Goal: Obtain resource: Obtain resource

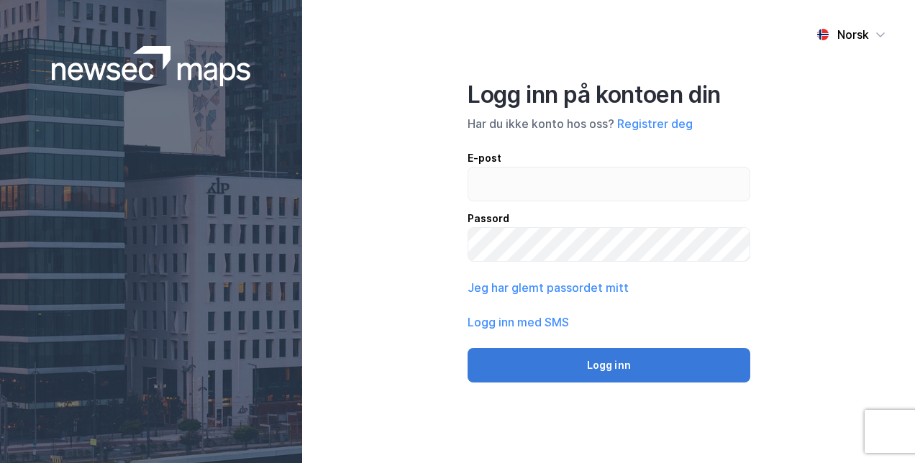
click at [606, 360] on button "Logg inn" at bounding box center [609, 365] width 283 height 35
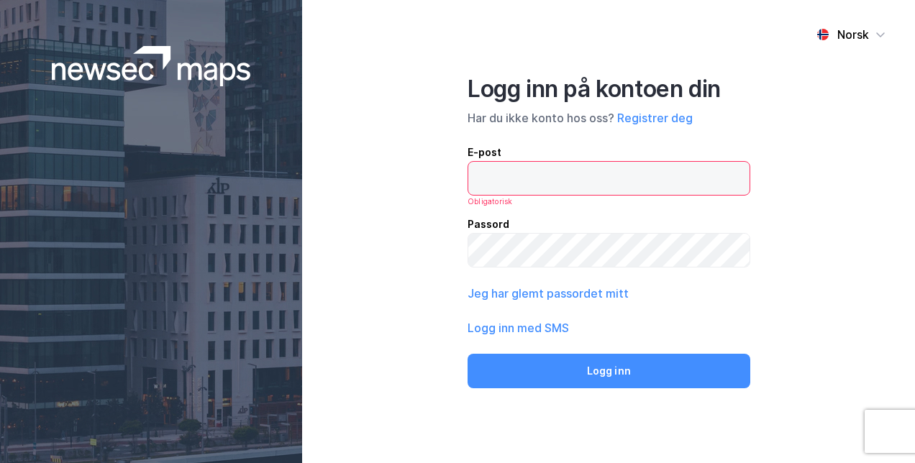
click at [542, 181] on input "email" at bounding box center [608, 178] width 281 height 33
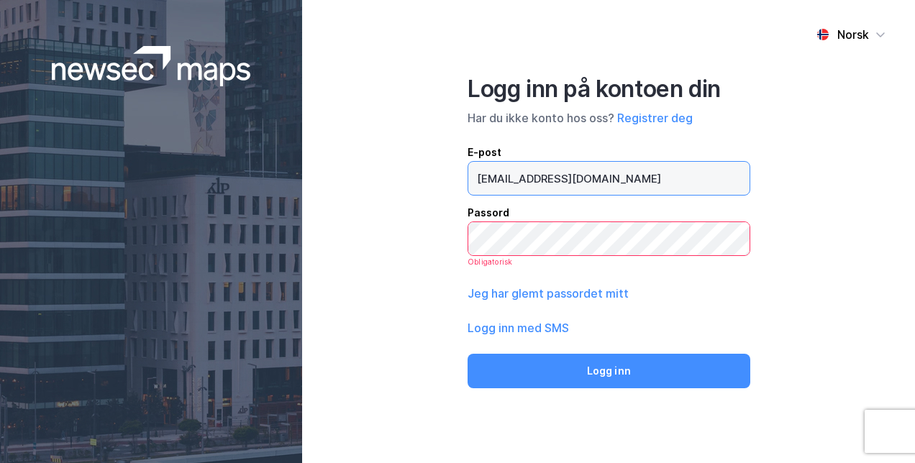
type input "[EMAIL_ADDRESS][DOMAIN_NAME]"
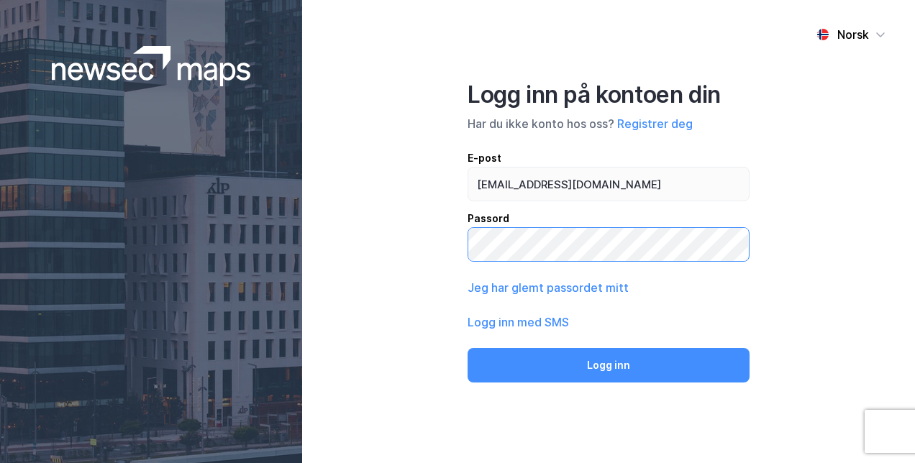
click at [468, 348] on button "Logg inn" at bounding box center [609, 365] width 282 height 35
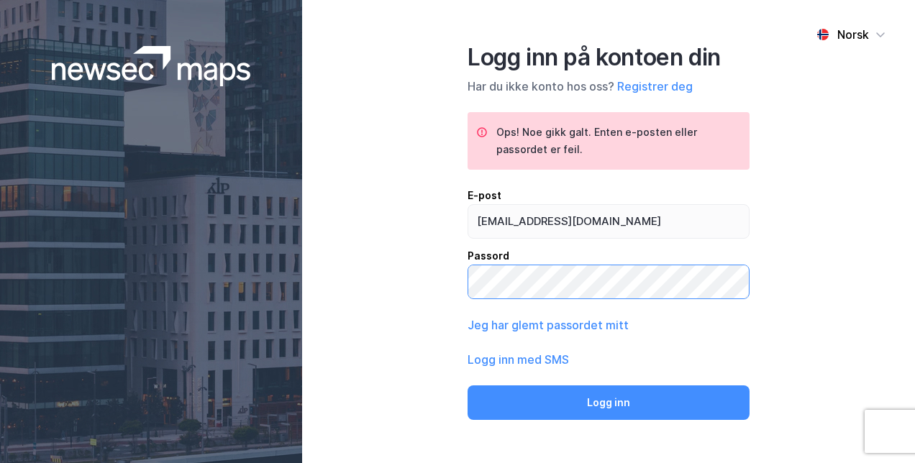
click at [468, 386] on button "Logg inn" at bounding box center [609, 403] width 282 height 35
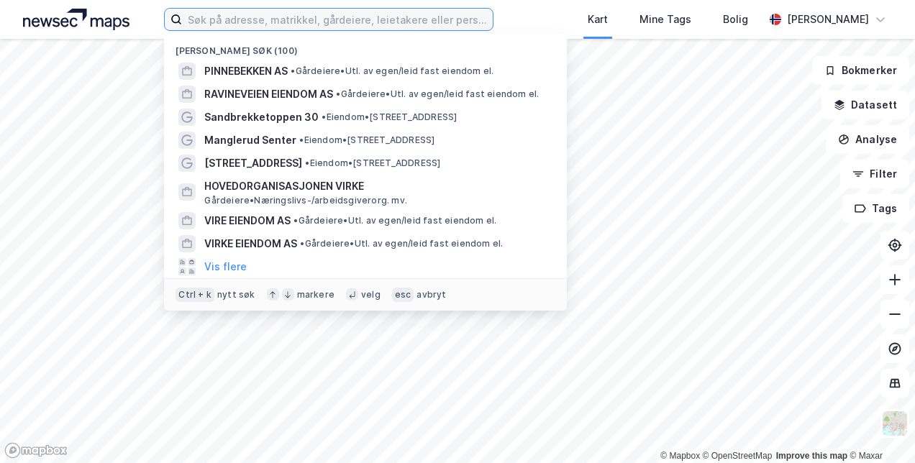
click at [388, 29] on input at bounding box center [337, 20] width 310 height 22
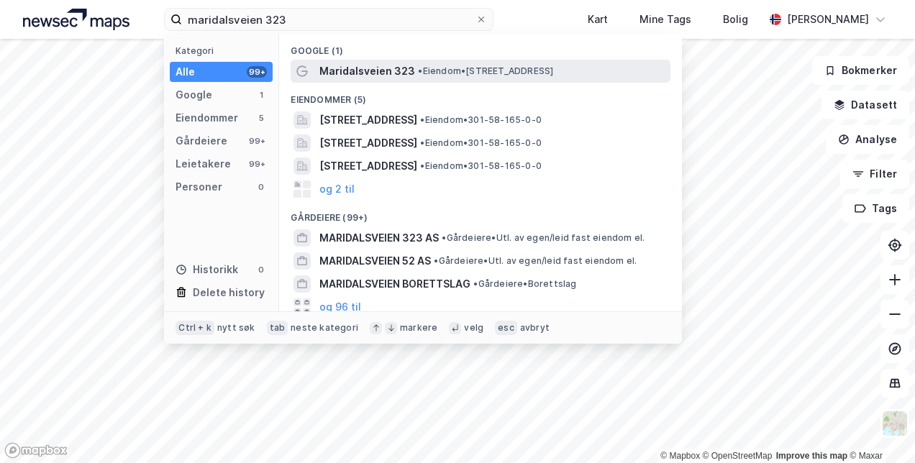
click at [419, 68] on span "•" at bounding box center [420, 70] width 4 height 11
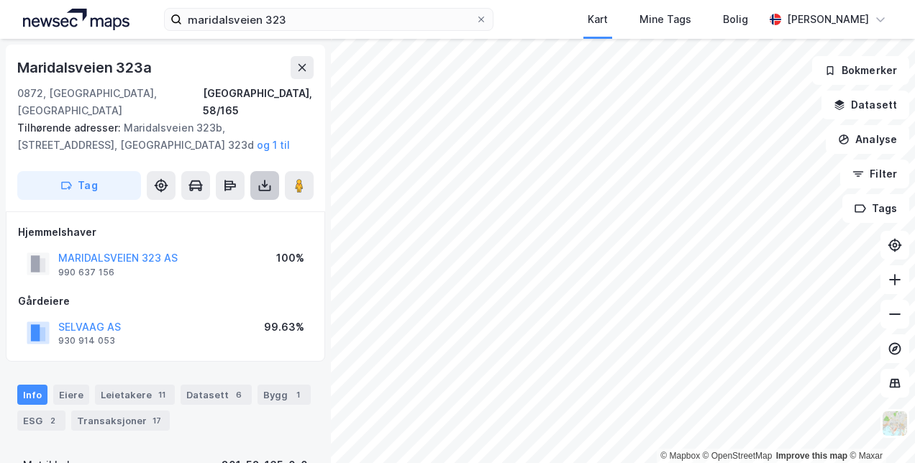
click at [260, 185] on icon at bounding box center [265, 188] width 12 height 6
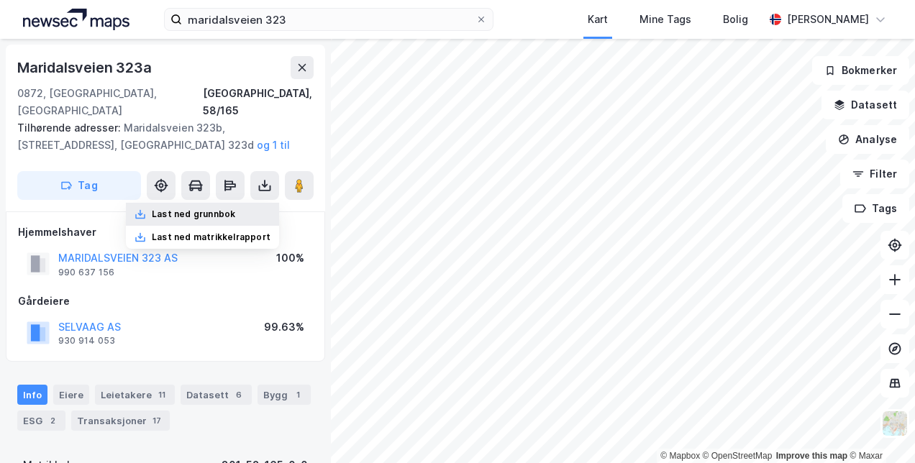
click at [226, 209] on div "Last ned grunnbok" at bounding box center [193, 215] width 83 height 12
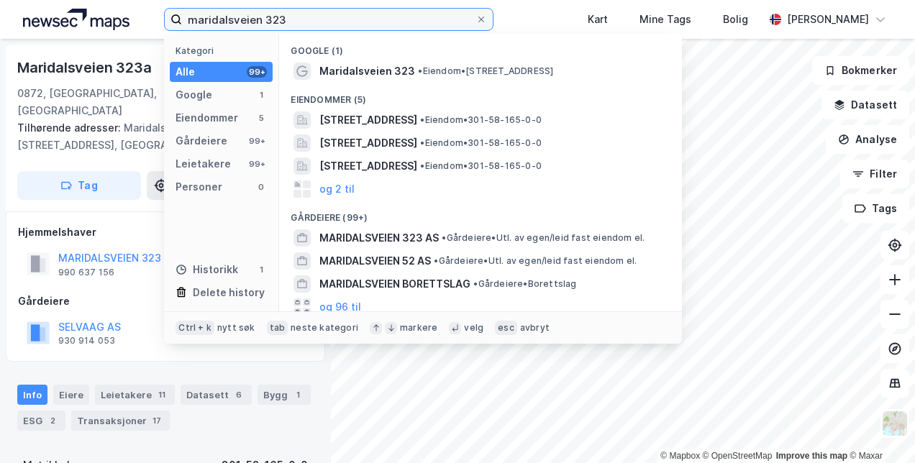
drag, startPoint x: 316, startPoint y: 14, endPoint x: 186, endPoint y: 21, distance: 129.6
click at [186, 21] on input "maridalsveien 323" at bounding box center [328, 20] width 293 height 22
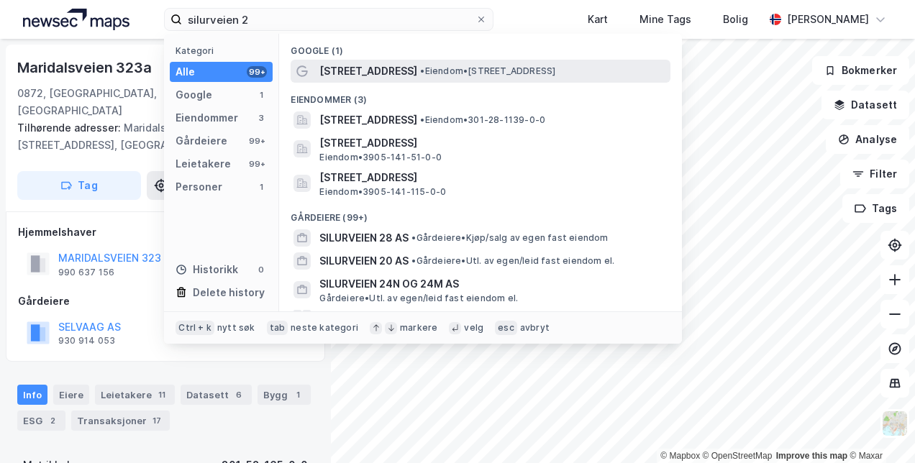
click at [420, 75] on span "• Eiendom • [STREET_ADDRESS]" at bounding box center [487, 71] width 135 height 12
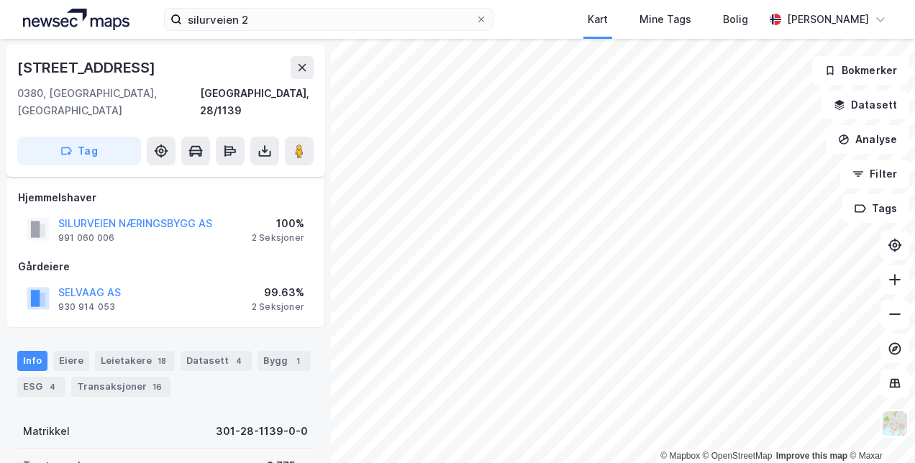
scroll to position [72, 0]
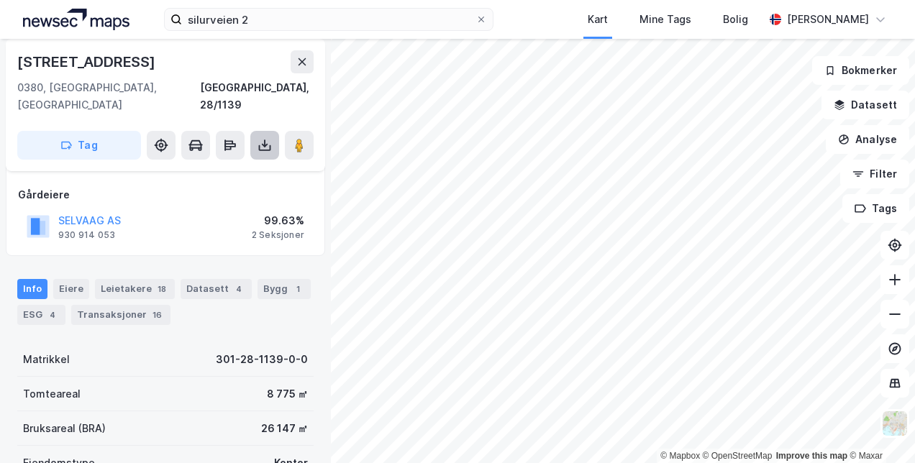
click at [267, 138] on icon at bounding box center [264, 145] width 14 height 14
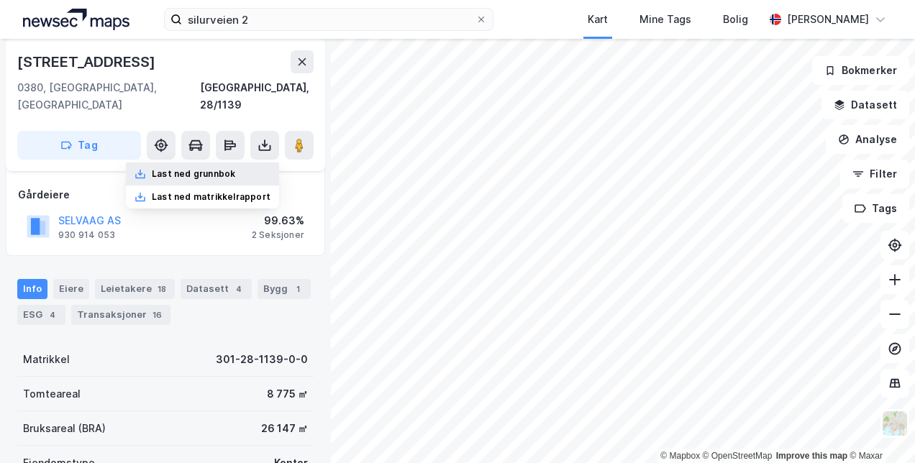
click at [235, 168] on div "Last ned grunnbok" at bounding box center [193, 174] width 83 height 12
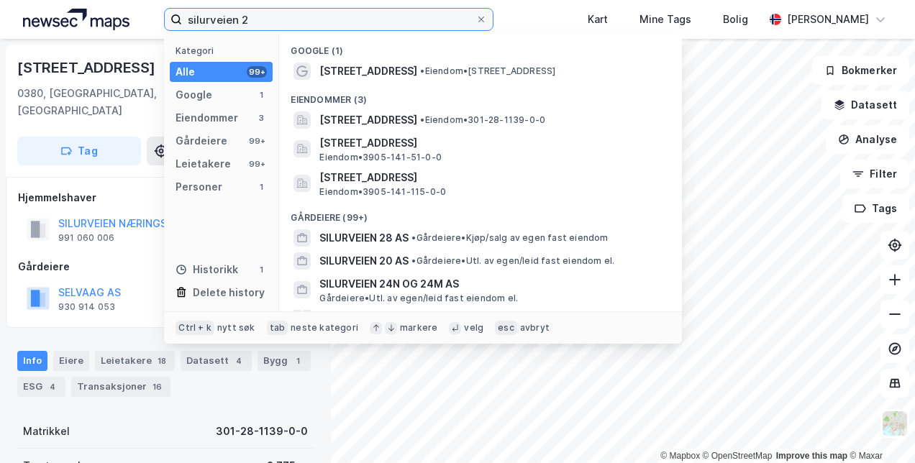
drag, startPoint x: 253, startPoint y: 16, endPoint x: 190, endPoint y: 17, distance: 63.3
click at [190, 17] on input "silurveien 2" at bounding box center [328, 20] width 293 height 22
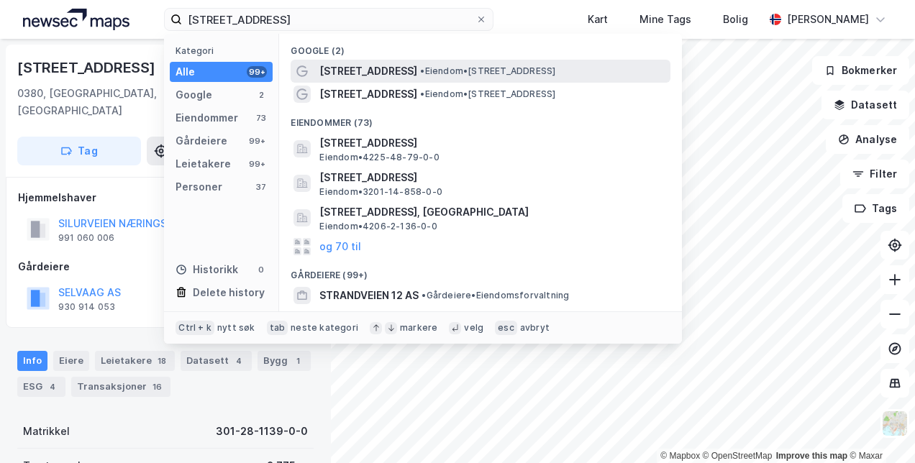
click at [346, 69] on span "[STREET_ADDRESS]" at bounding box center [368, 71] width 98 height 17
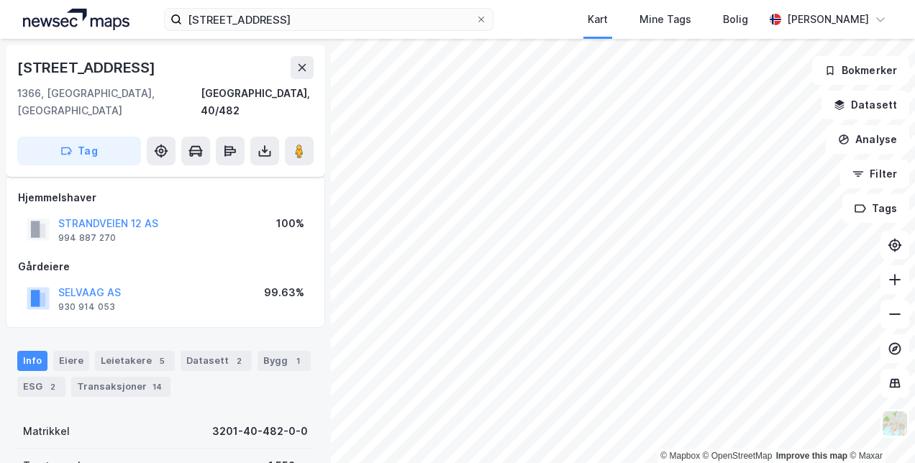
scroll to position [72, 0]
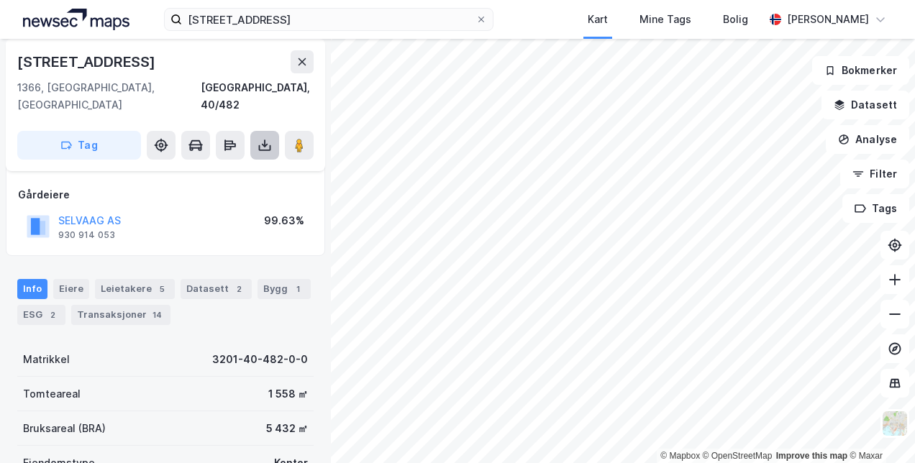
click at [260, 145] on icon at bounding box center [265, 148] width 12 height 6
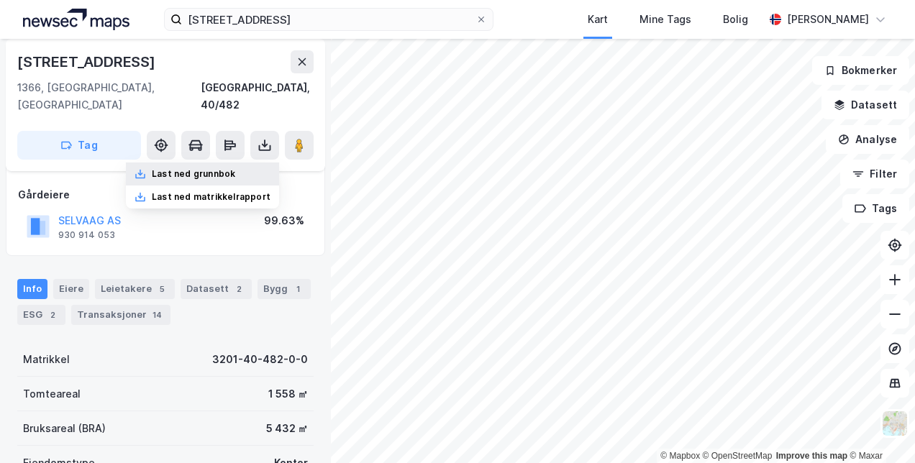
click at [214, 168] on div "Last ned grunnbok" at bounding box center [193, 174] width 83 height 12
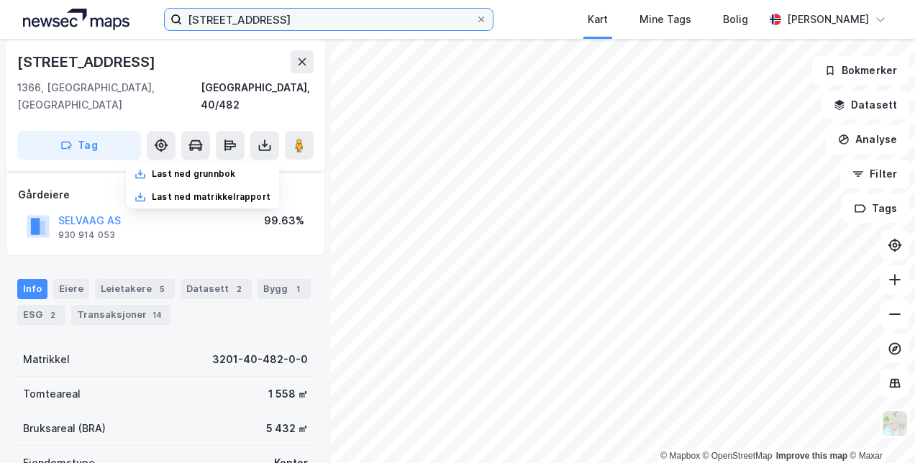
click at [265, 18] on input "[STREET_ADDRESS]" at bounding box center [328, 20] width 293 height 22
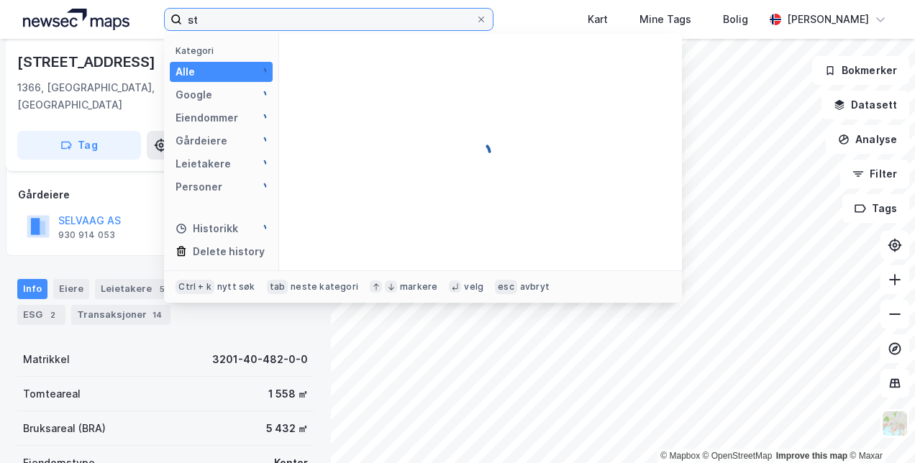
type input "s"
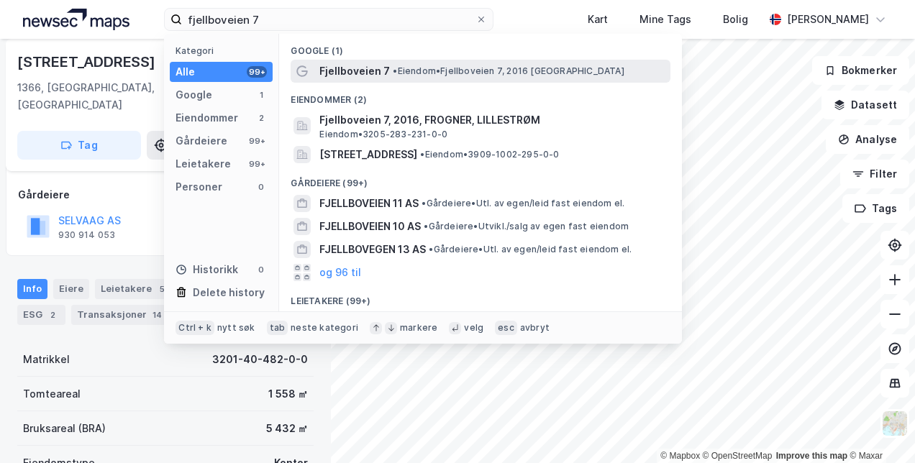
click at [335, 68] on span "Fjellboveien 7" at bounding box center [354, 71] width 70 height 17
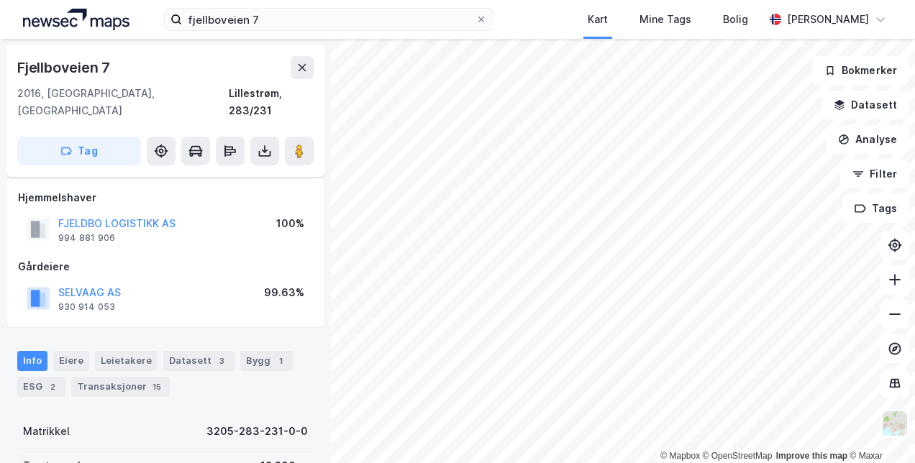
scroll to position [72, 0]
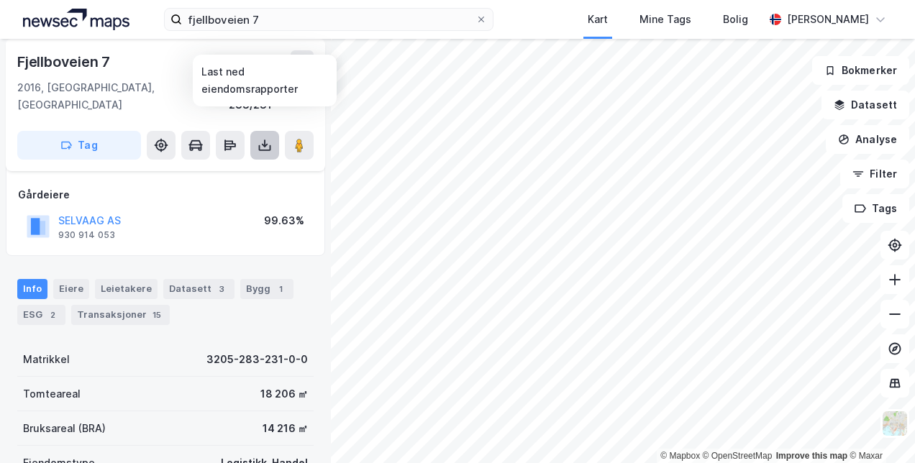
click at [262, 138] on icon at bounding box center [264, 145] width 14 height 14
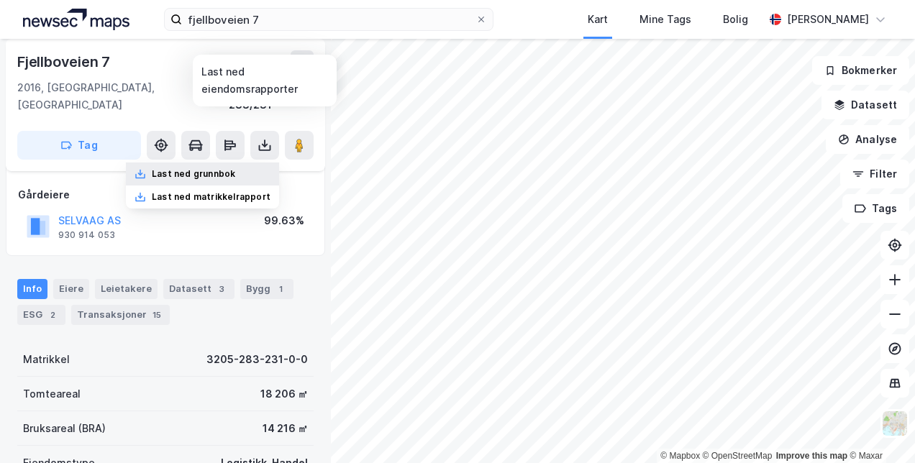
click at [235, 168] on div "Last ned grunnbok" at bounding box center [193, 174] width 83 height 12
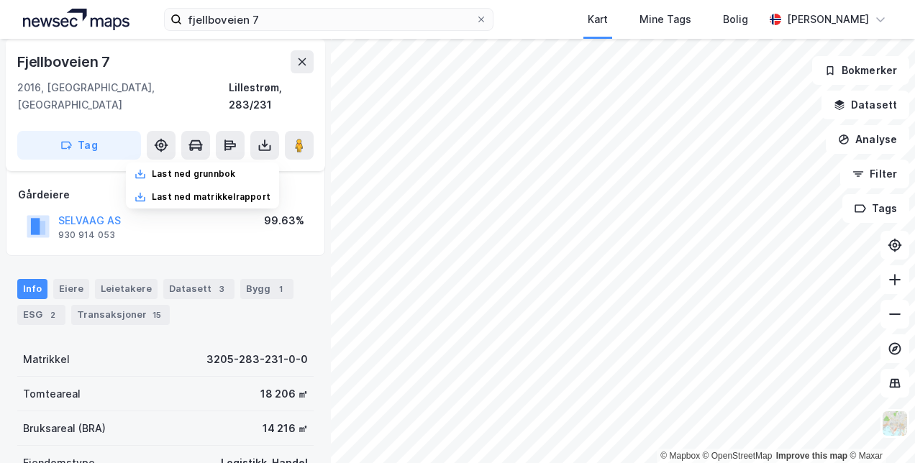
scroll to position [0, 0]
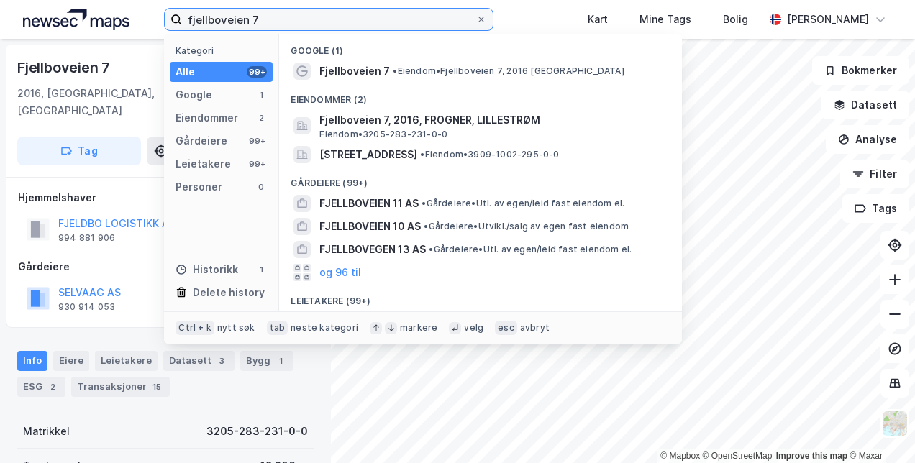
drag, startPoint x: 257, startPoint y: 19, endPoint x: 187, endPoint y: 20, distance: 70.5
click at [187, 20] on input "fjellboveien 7" at bounding box center [328, 20] width 293 height 22
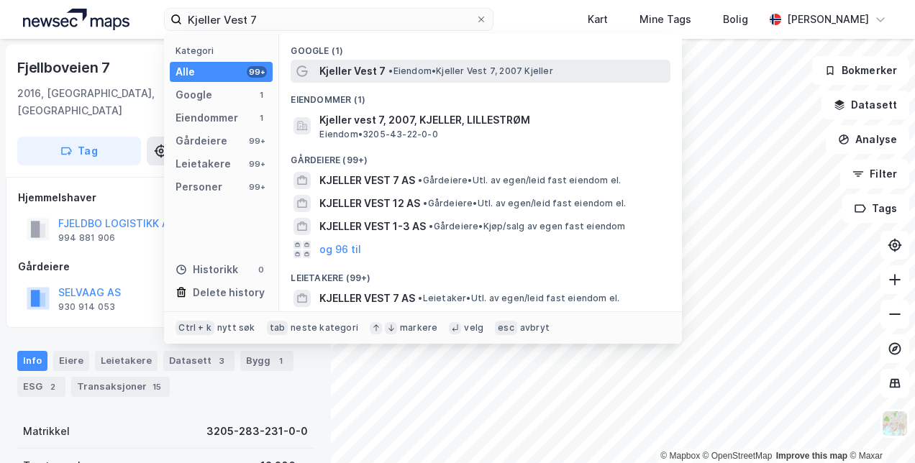
click at [361, 71] on span "Kjeller Vest 7" at bounding box center [352, 71] width 66 height 17
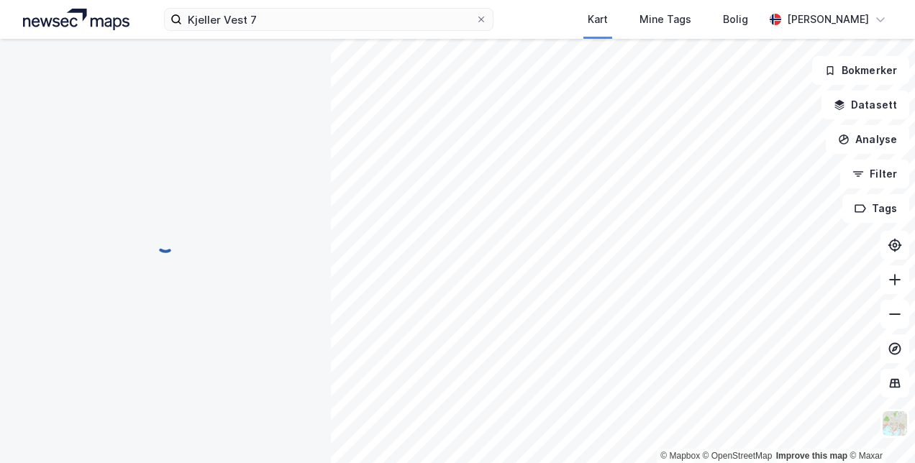
scroll to position [72, 0]
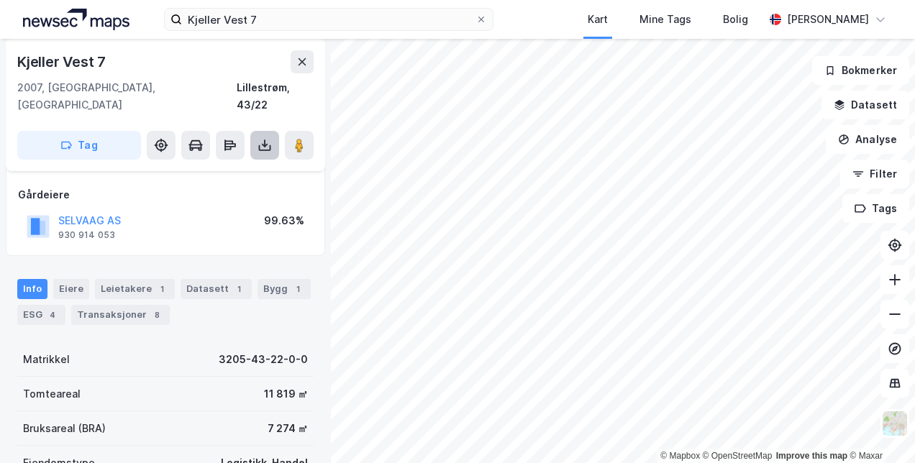
click at [265, 138] on icon at bounding box center [264, 145] width 14 height 14
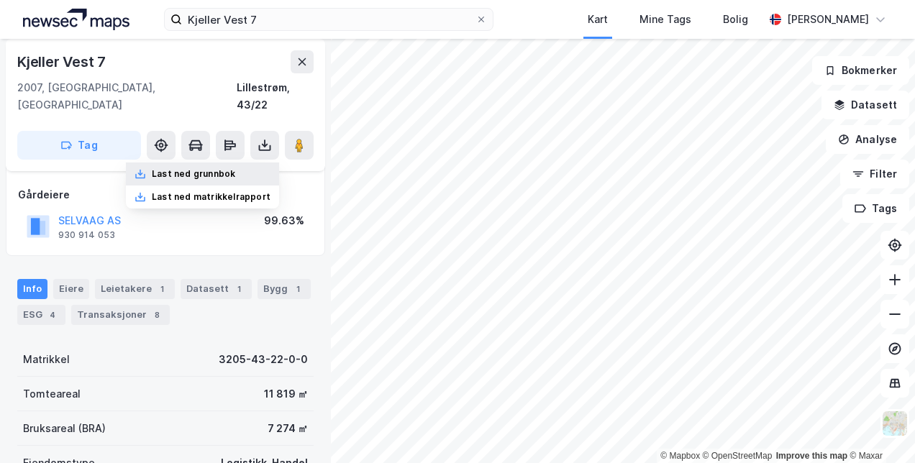
click at [232, 168] on div "Last ned grunnbok" at bounding box center [193, 174] width 83 height 12
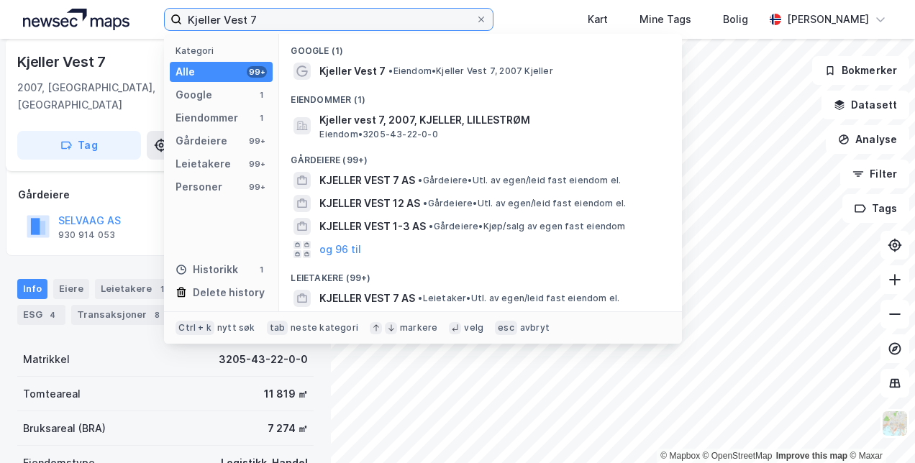
click at [260, 20] on input "Kjeller Vest 7" at bounding box center [328, 20] width 293 height 22
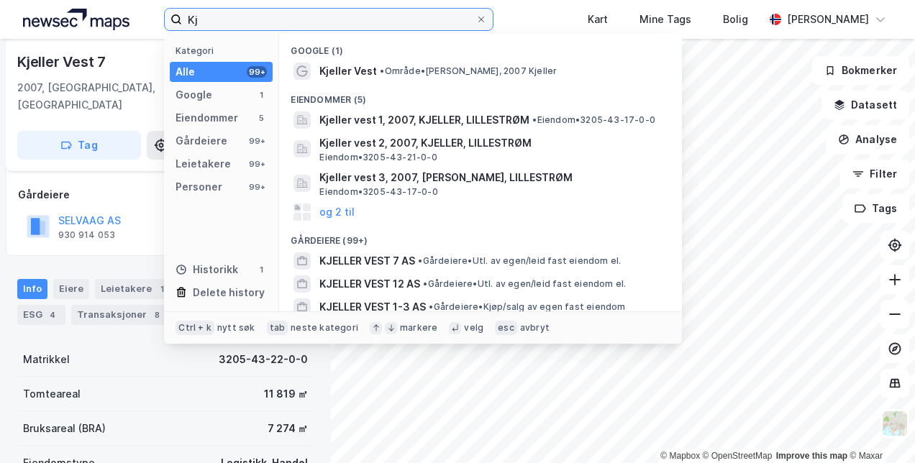
type input "K"
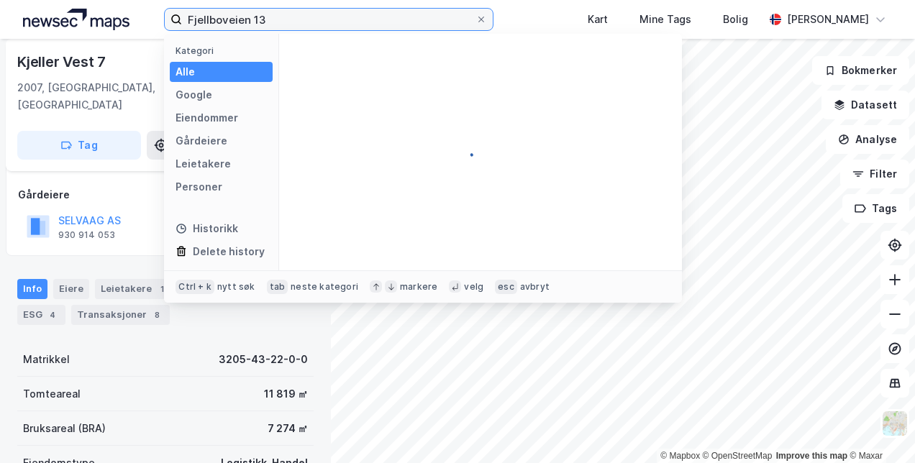
type input "Fjellboveien 13"
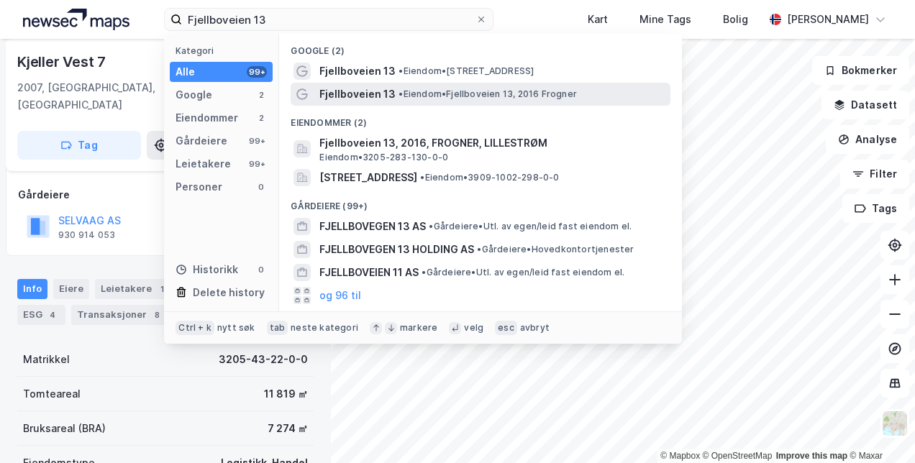
click at [339, 95] on span "Fjellboveien 13" at bounding box center [357, 94] width 76 height 17
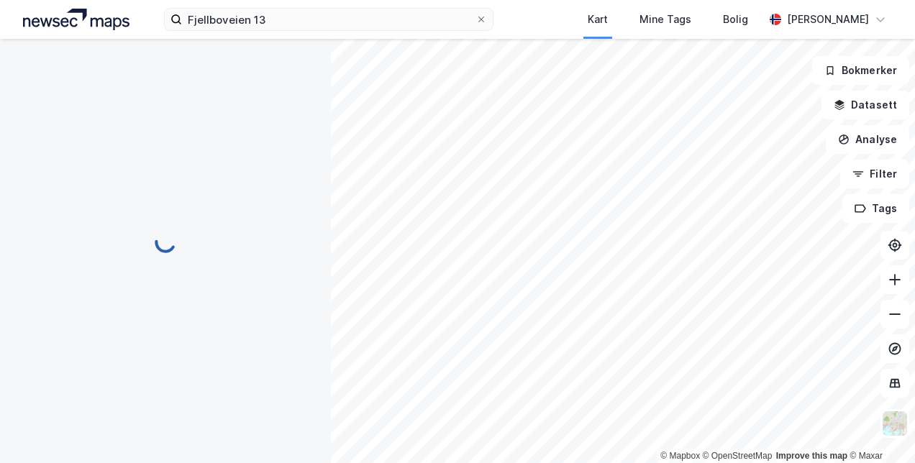
scroll to position [72, 0]
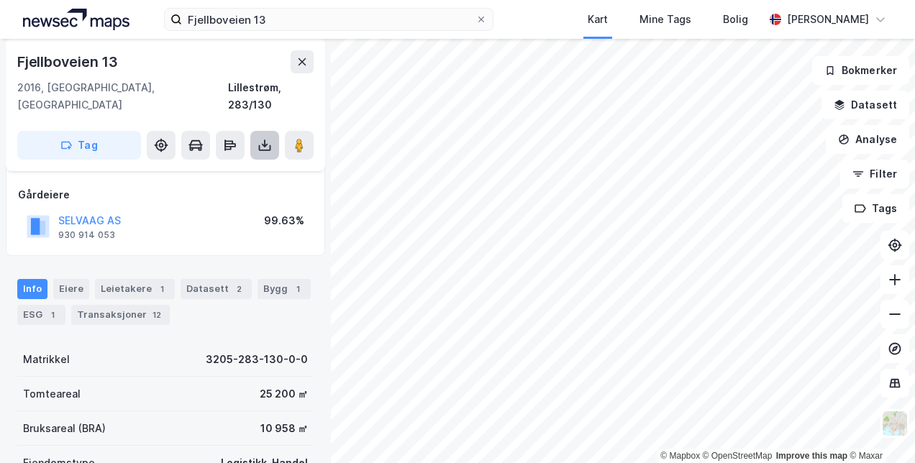
click at [268, 138] on icon at bounding box center [264, 145] width 14 height 14
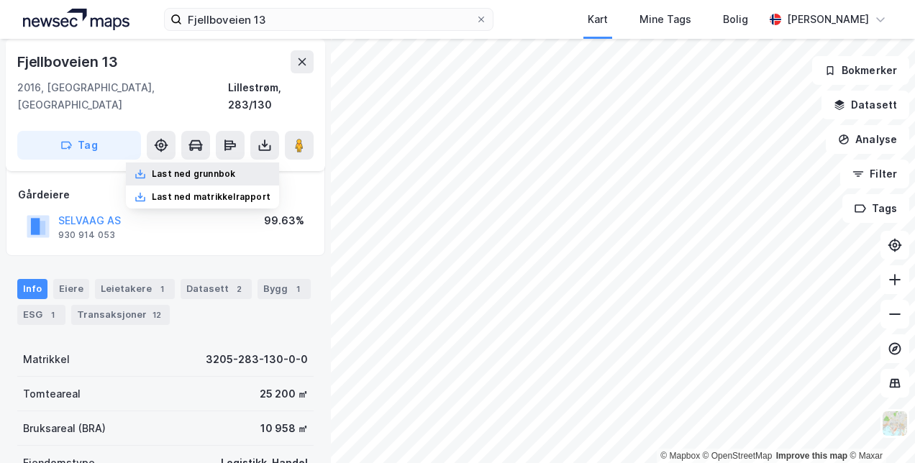
click at [231, 168] on div "Last ned grunnbok" at bounding box center [193, 174] width 83 height 12
